Goal: Task Accomplishment & Management: Use online tool/utility

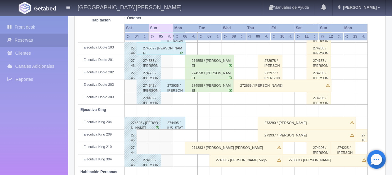
scroll to position [176, 0]
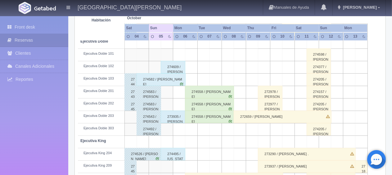
click at [166, 78] on div "274582 / [PERSON_NAME]" at bounding box center [161, 79] width 49 height 12
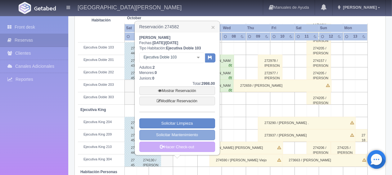
scroll to position [238, 0]
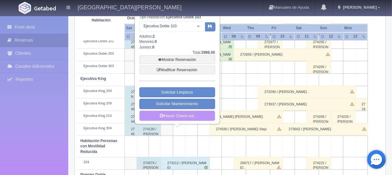
click at [182, 116] on link "Hacer Check-out" at bounding box center [177, 115] width 76 height 11
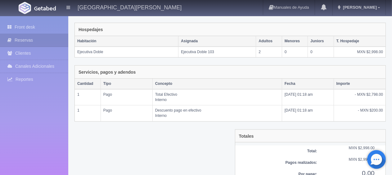
scroll to position [120, 0]
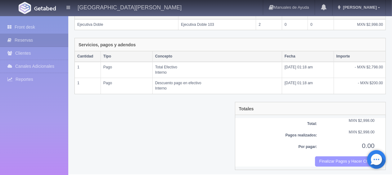
click at [343, 162] on button "Finalizar Pagos y Hacer Checkout" at bounding box center [345, 161] width 60 height 10
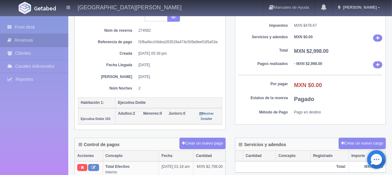
scroll to position [124, 0]
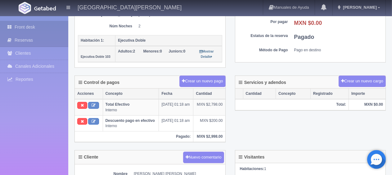
click at [31, 29] on link "Front desk" at bounding box center [34, 27] width 68 height 13
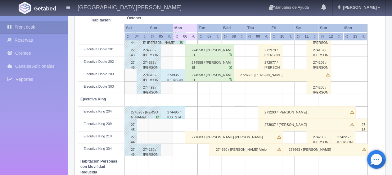
scroll to position [248, 0]
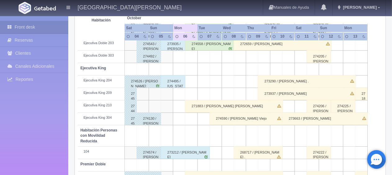
click at [175, 84] on div "274495 / [US_STATE][PERSON_NAME] ." at bounding box center [173, 81] width 25 height 12
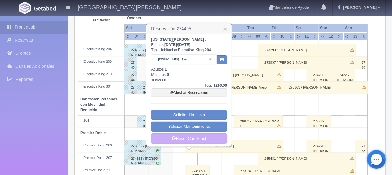
scroll to position [310, 0]
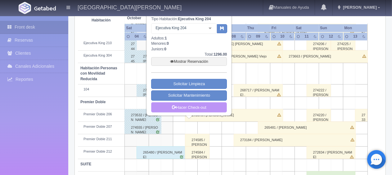
click at [187, 109] on link "Hacer Check-out" at bounding box center [189, 107] width 76 height 11
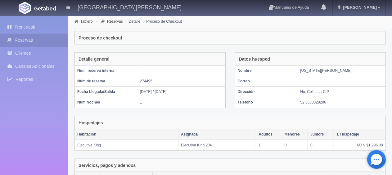
scroll to position [105, 0]
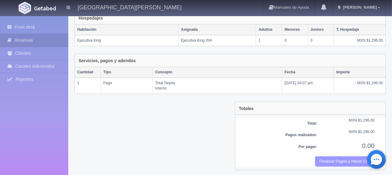
drag, startPoint x: 337, startPoint y: 158, endPoint x: 224, endPoint y: 20, distance: 179.0
click at [338, 158] on button "Finalizar Pagos y Hacer Checkout" at bounding box center [345, 161] width 60 height 10
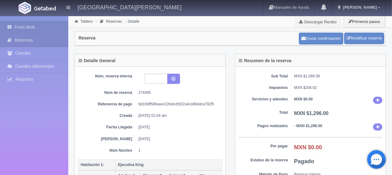
click at [34, 29] on link "Front desk" at bounding box center [34, 27] width 68 height 13
